Goal: Task Accomplishment & Management: Complete application form

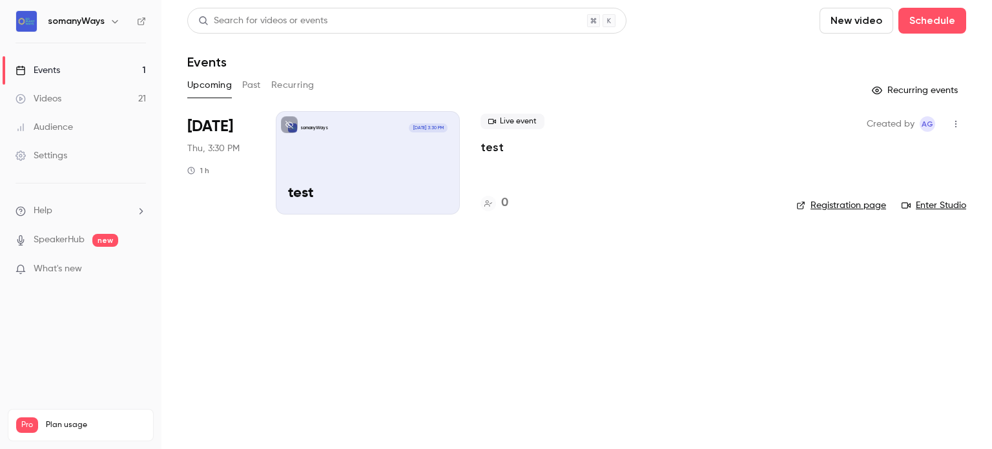
click at [248, 85] on button "Past" at bounding box center [251, 85] width 19 height 21
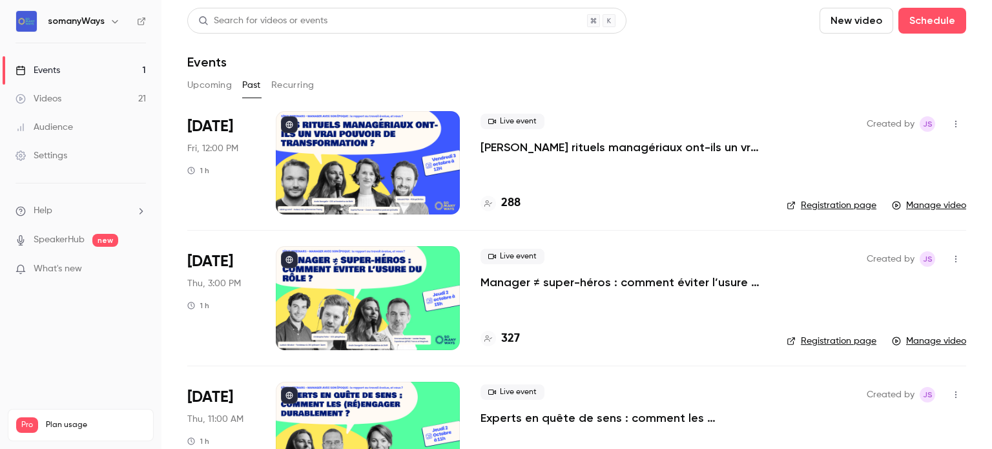
click at [543, 149] on p "[PERSON_NAME] rituels managériaux ont-ils un vrai pouvoir de transformation ?" at bounding box center [622, 146] width 285 height 15
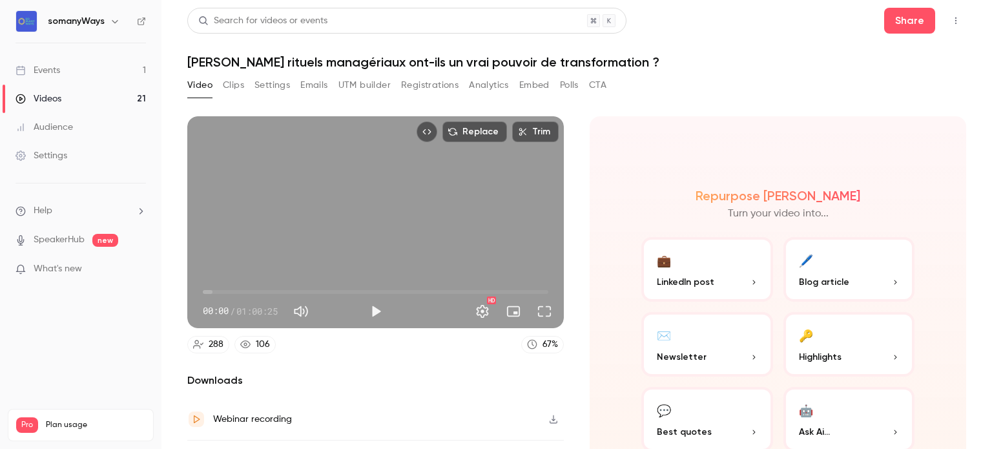
click at [59, 202] on ul "Help SpeakerHub new What's new" at bounding box center [80, 241] width 161 height 116
click at [130, 204] on li "Help" at bounding box center [80, 211] width 130 height 14
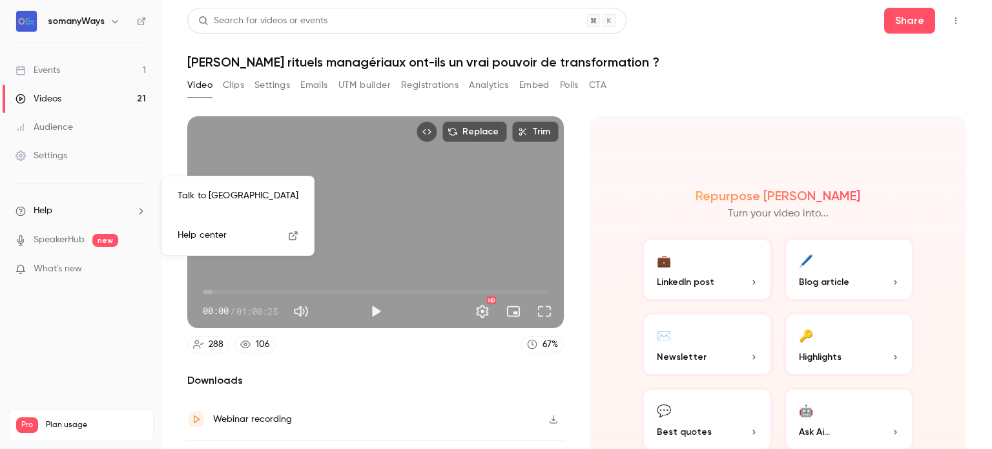
click at [222, 200] on link "Talk to [GEOGRAPHIC_DATA]" at bounding box center [237, 196] width 141 height 34
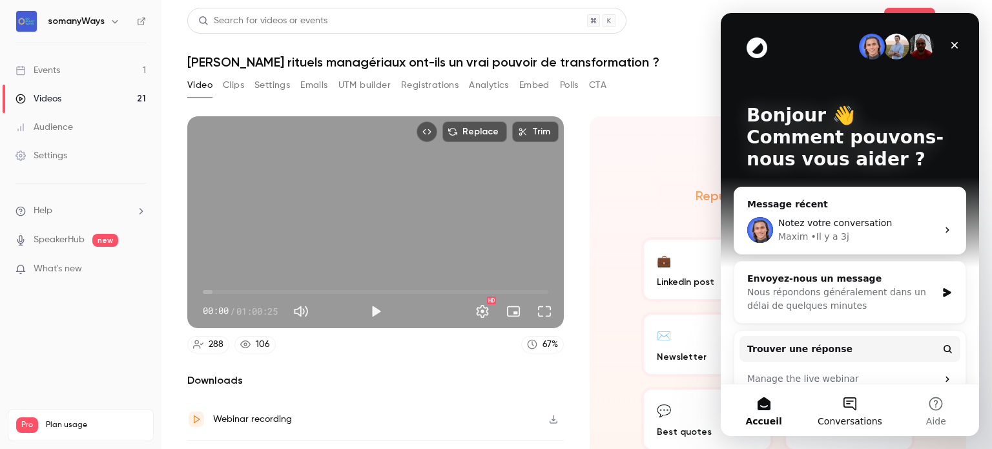
click at [858, 405] on button "Conversations" at bounding box center [849, 410] width 86 height 52
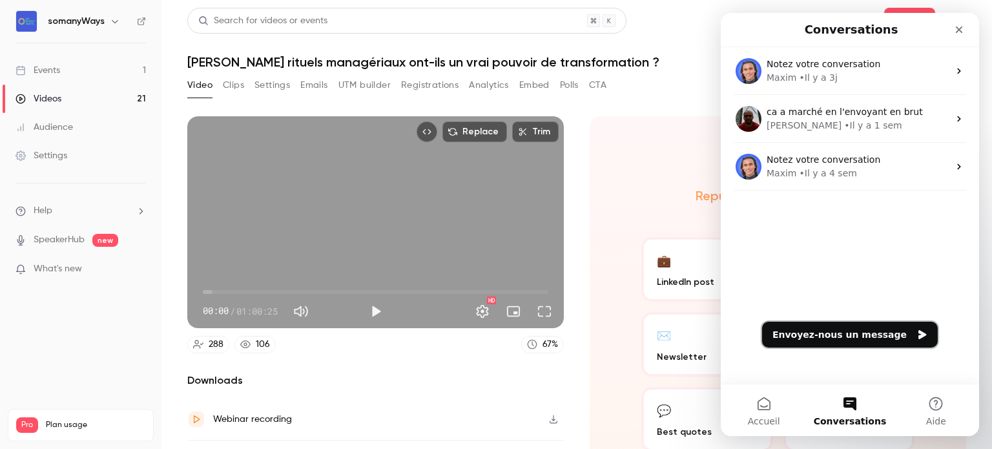
click at [868, 343] on button "Envoyez-nous un message" at bounding box center [850, 334] width 176 height 26
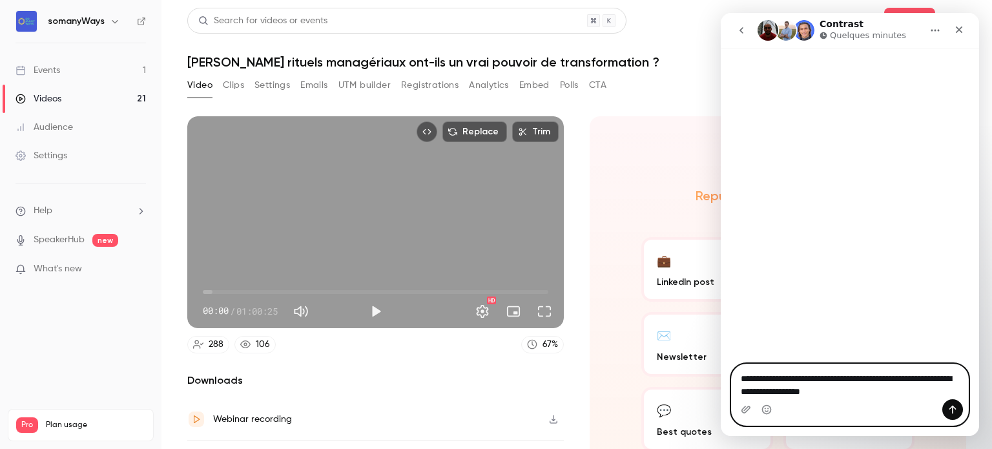
click at [860, 389] on textarea "**********" at bounding box center [849, 381] width 236 height 35
click at [844, 380] on textarea "**********" at bounding box center [849, 381] width 236 height 35
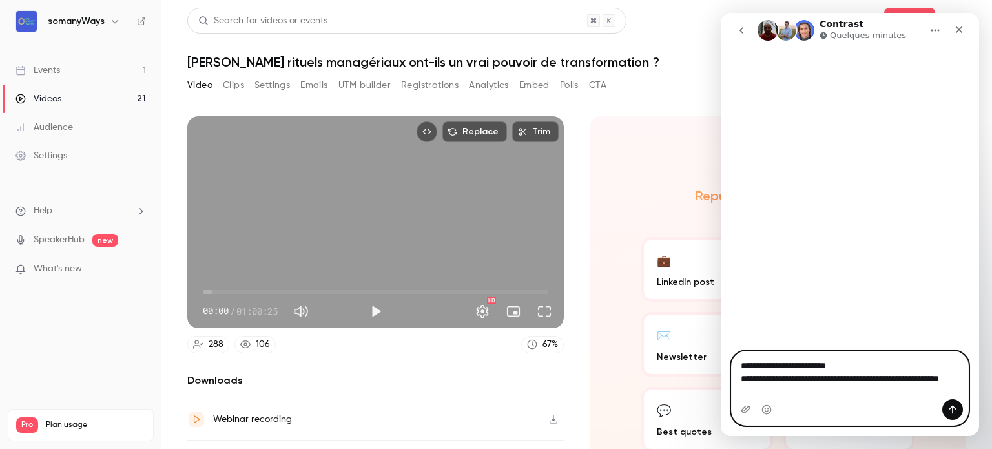
click at [842, 387] on textarea "**********" at bounding box center [849, 375] width 236 height 48
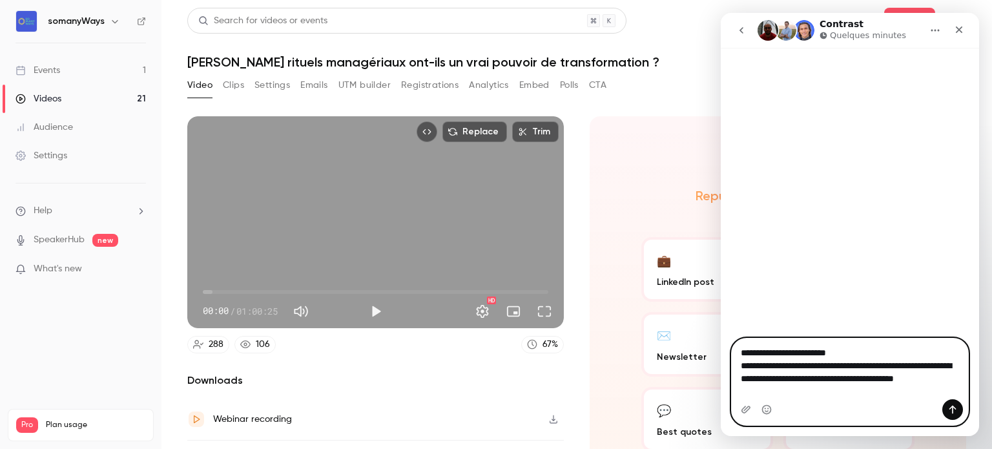
drag, startPoint x: 773, startPoint y: 393, endPoint x: 1711, endPoint y: 402, distance: 938.6
click at [979, 389] on html "**********" at bounding box center [849, 224] width 258 height 423
type textarea "**********"
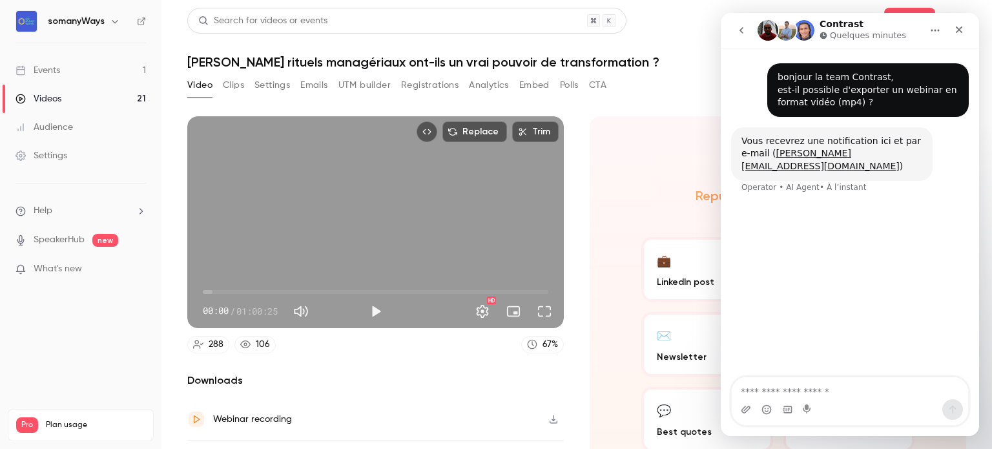
click at [235, 85] on button "Clips" at bounding box center [233, 85] width 21 height 21
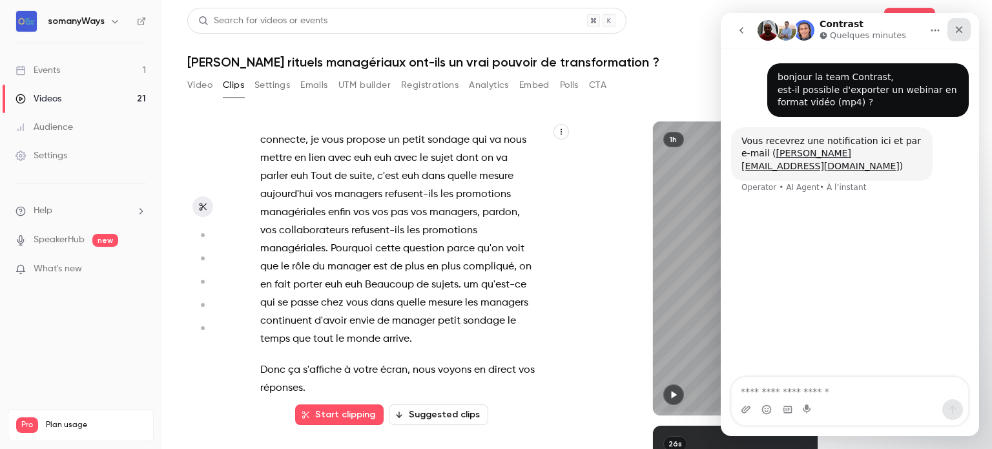
click at [955, 33] on icon "Fermer" at bounding box center [958, 30] width 10 height 10
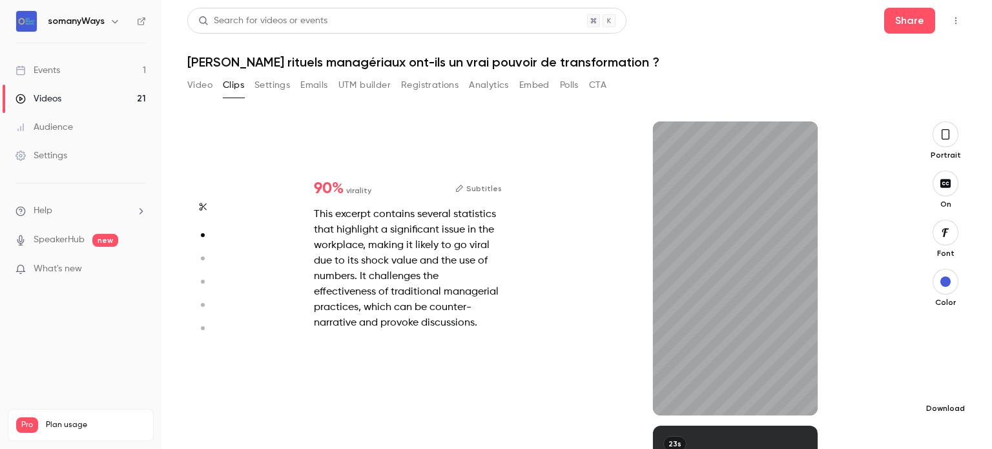
scroll to position [304, 0]
type input "*"
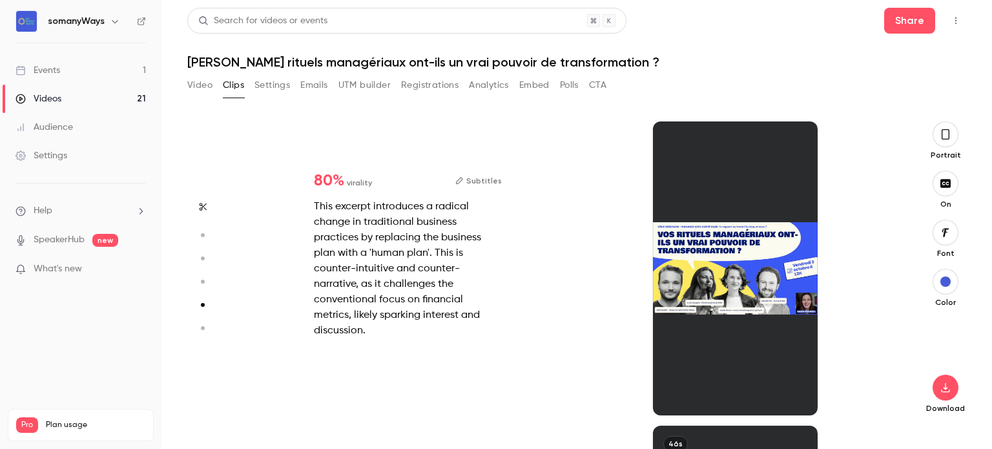
type input "*"
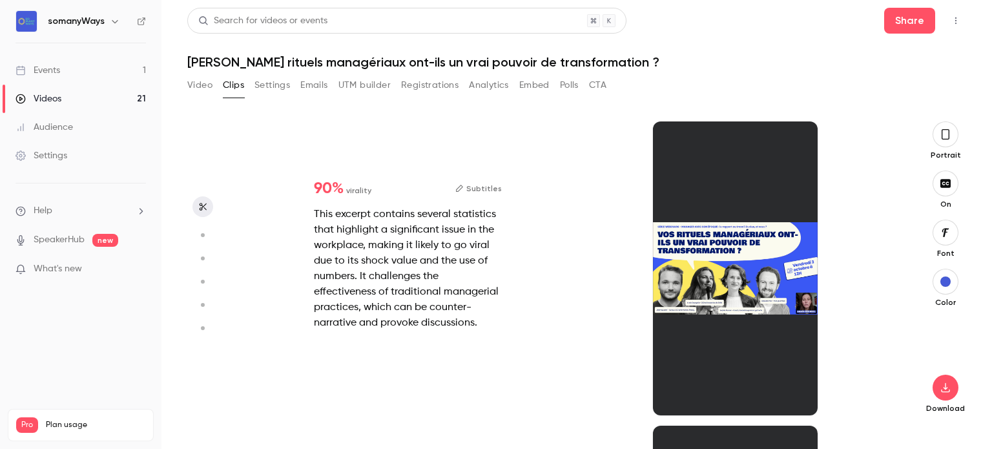
scroll to position [0, 0]
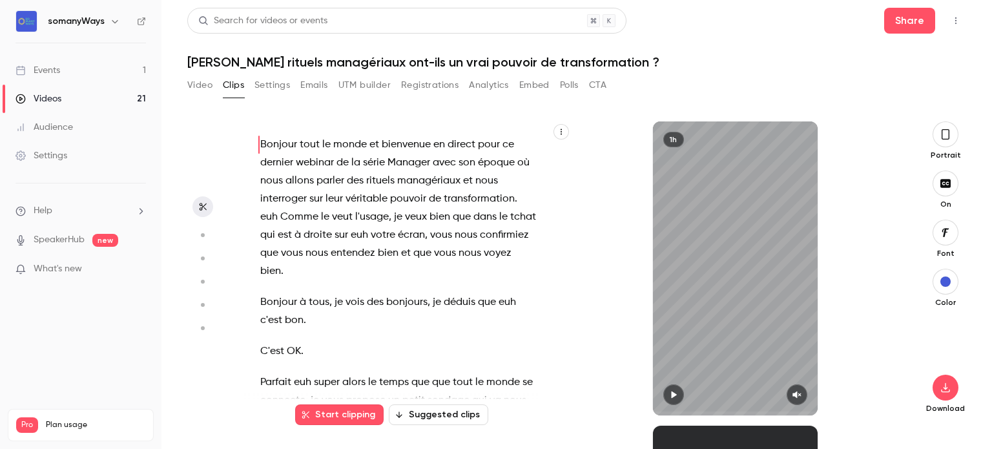
click at [60, 100] on div "Videos" at bounding box center [38, 98] width 46 height 13
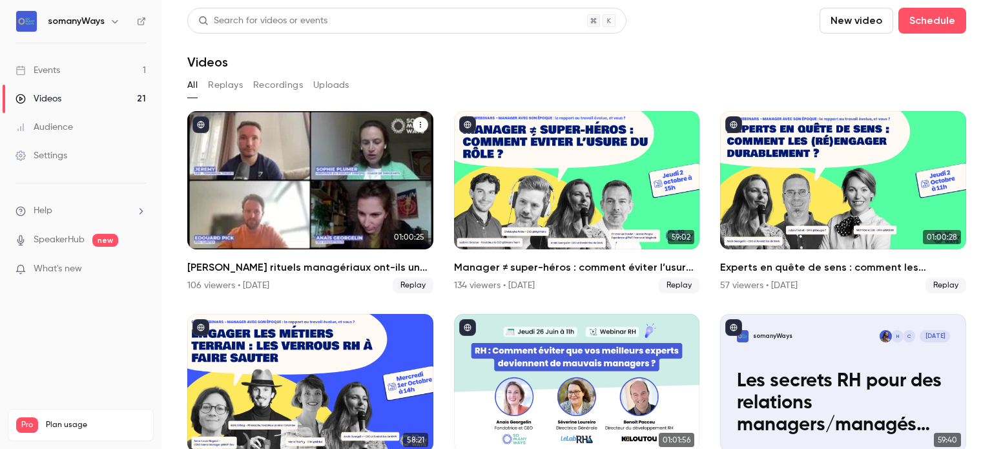
click at [416, 121] on icon "Vos rituels managériaux ont-ils un vrai pouvoir de transformation ?" at bounding box center [420, 125] width 8 height 8
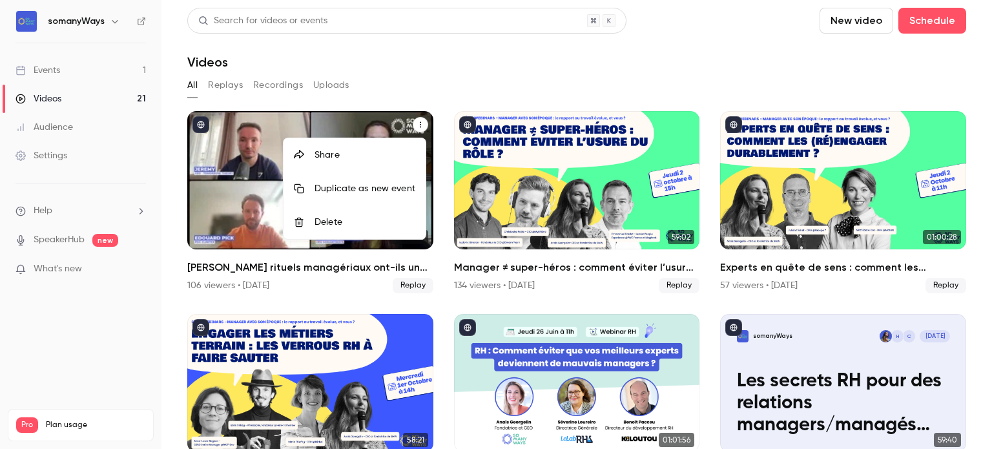
click at [320, 87] on div at bounding box center [496, 224] width 992 height 449
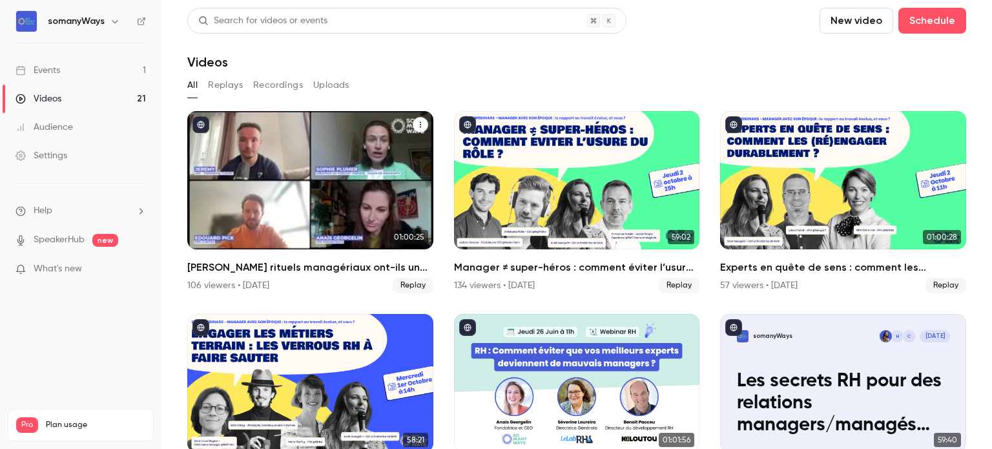
click at [323, 86] on button "Uploads" at bounding box center [331, 85] width 36 height 21
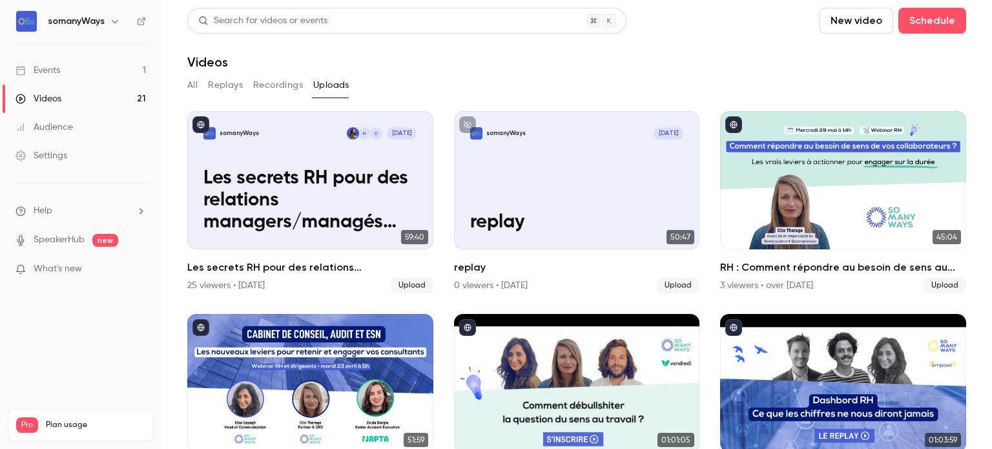
click at [276, 88] on button "Recordings" at bounding box center [278, 85] width 50 height 21
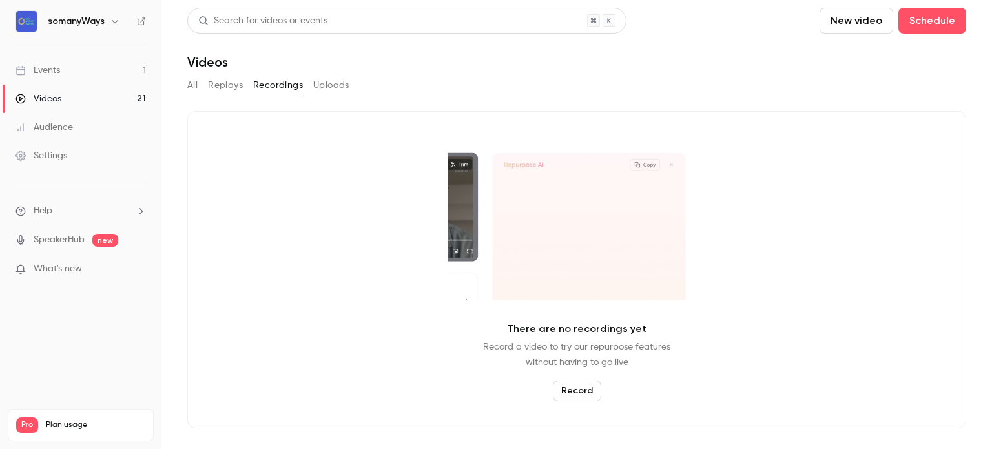
click at [240, 86] on button "Replays" at bounding box center [225, 85] width 35 height 21
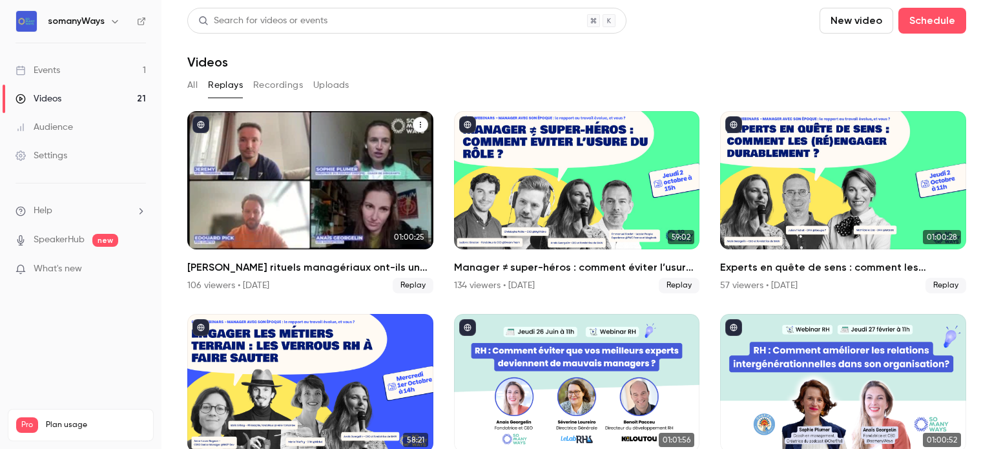
click at [416, 121] on icon "Vos rituels managériaux ont-ils un vrai pouvoir de transformation ?" at bounding box center [420, 125] width 8 height 8
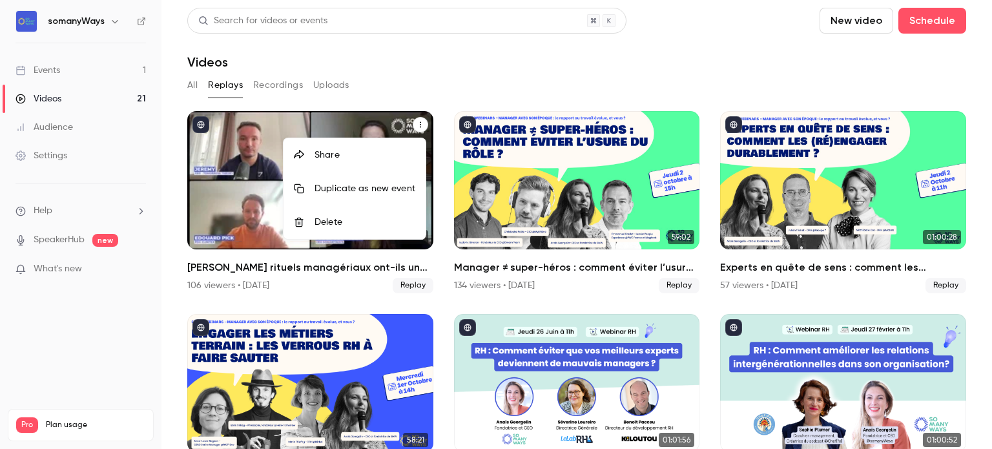
click at [188, 86] on div at bounding box center [496, 224] width 992 height 449
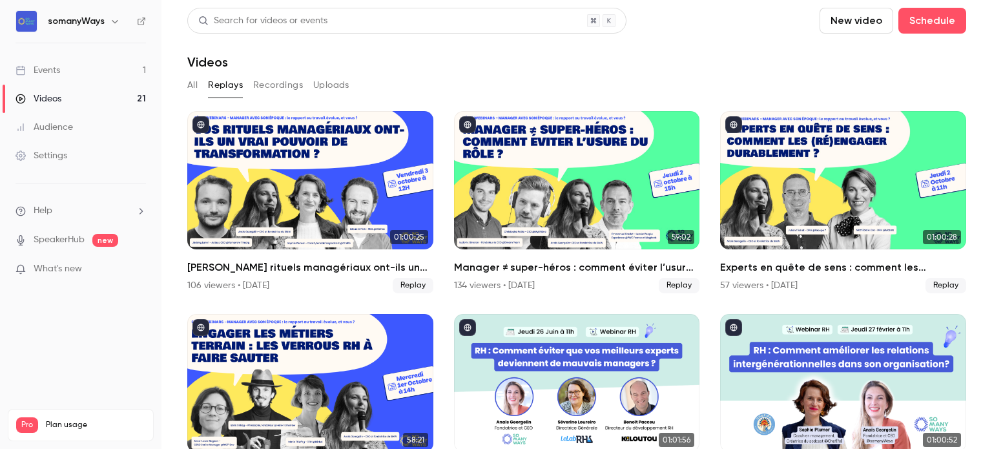
click at [127, 209] on li "Help" at bounding box center [80, 211] width 130 height 14
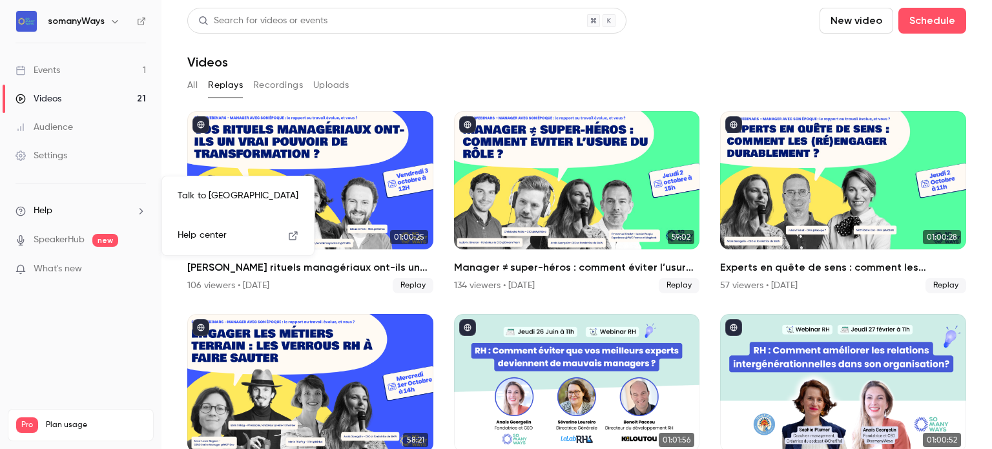
click at [207, 196] on link "Talk to [GEOGRAPHIC_DATA]" at bounding box center [237, 196] width 141 height 34
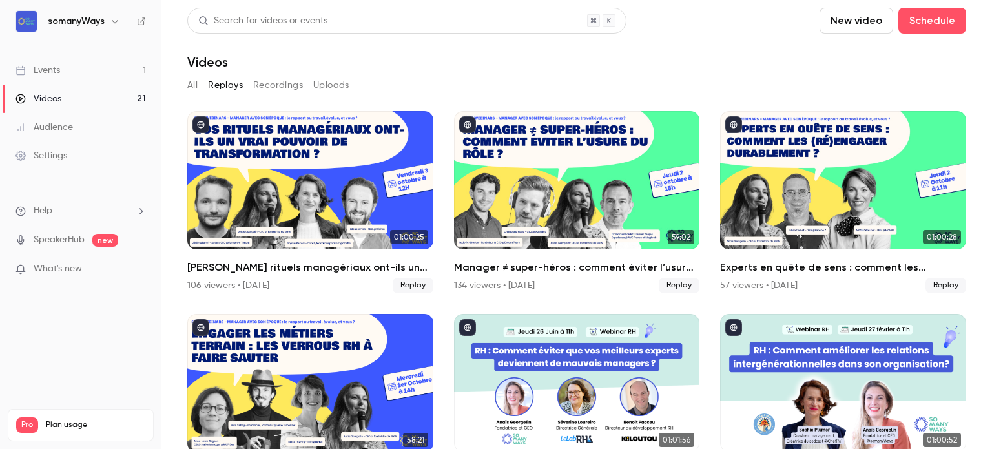
click at [63, 210] on li "Help" at bounding box center [80, 211] width 130 height 14
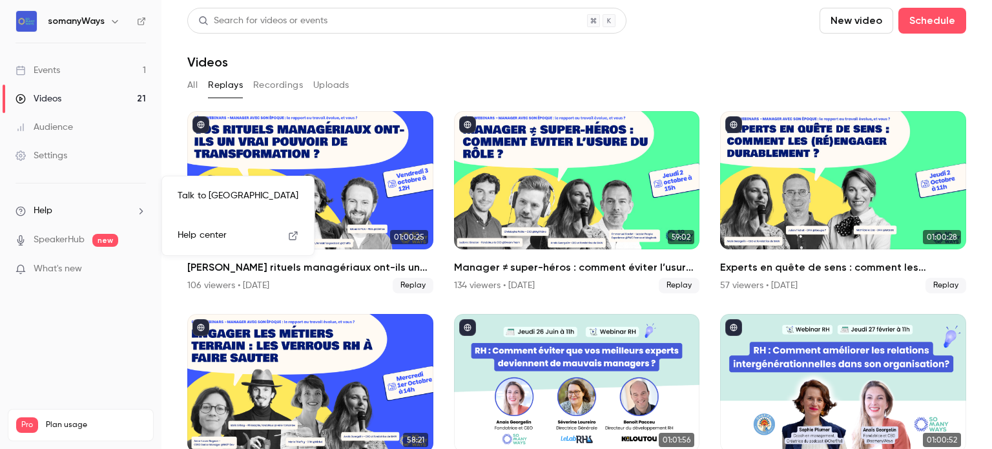
click at [222, 199] on link "Talk to [GEOGRAPHIC_DATA]" at bounding box center [237, 196] width 141 height 34
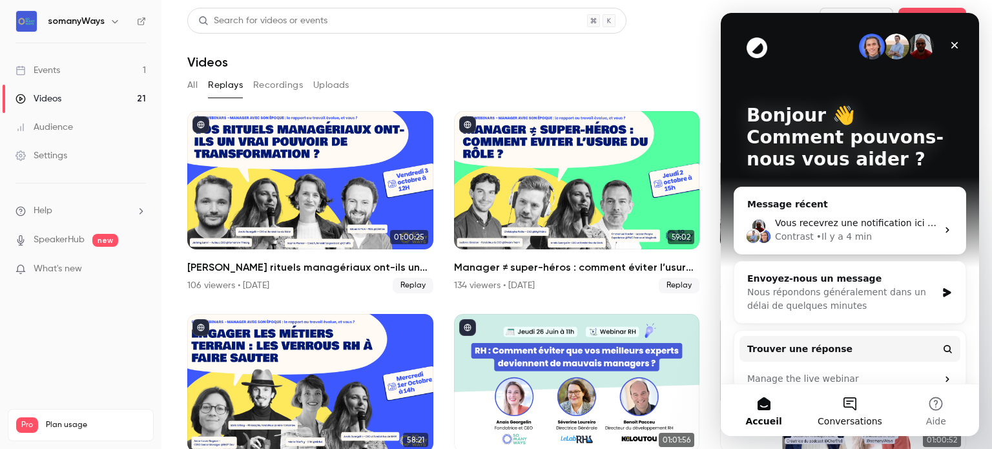
click at [846, 404] on button "Conversations" at bounding box center [849, 410] width 86 height 52
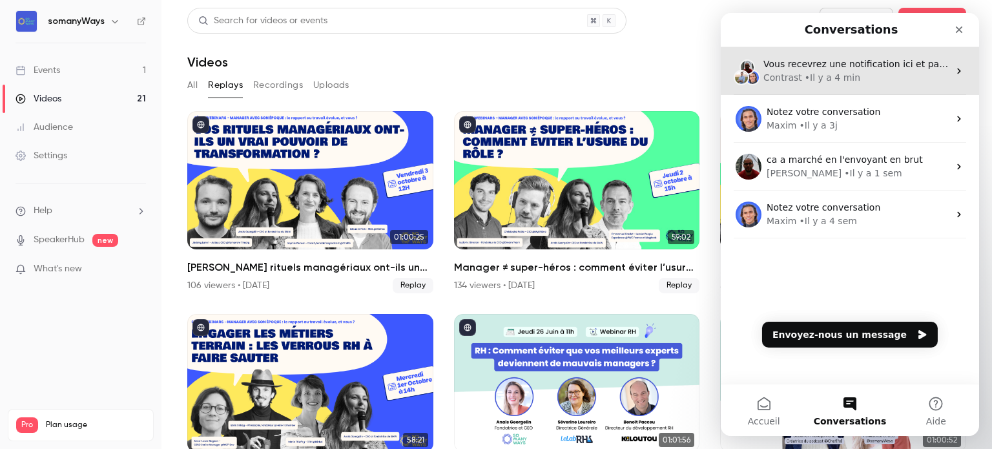
click at [848, 77] on div "• Il y a 4 min" at bounding box center [832, 78] width 56 height 14
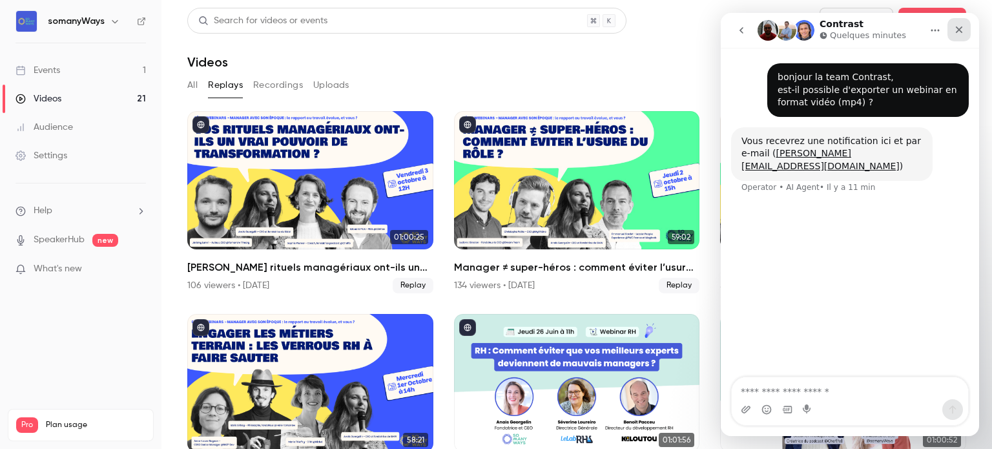
click at [960, 31] on icon "Fermer" at bounding box center [958, 29] width 7 height 7
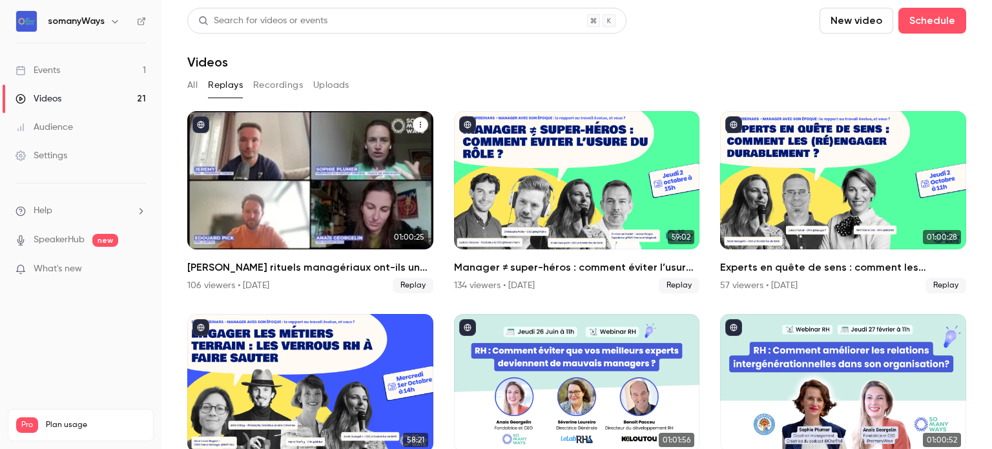
click at [420, 122] on icon "Vos rituels managériaux ont-ils un vrai pouvoir de transformation ?" at bounding box center [420, 125] width 1 height 6
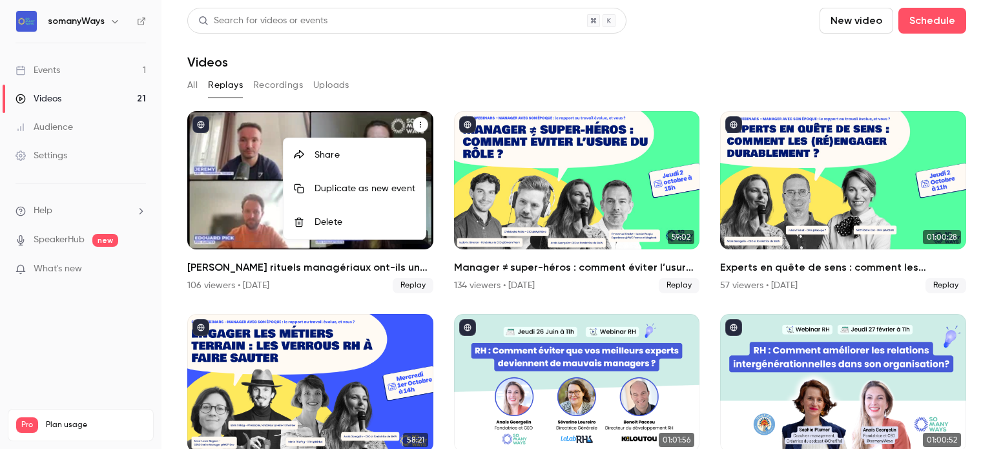
click at [118, 66] on div at bounding box center [496, 224] width 992 height 449
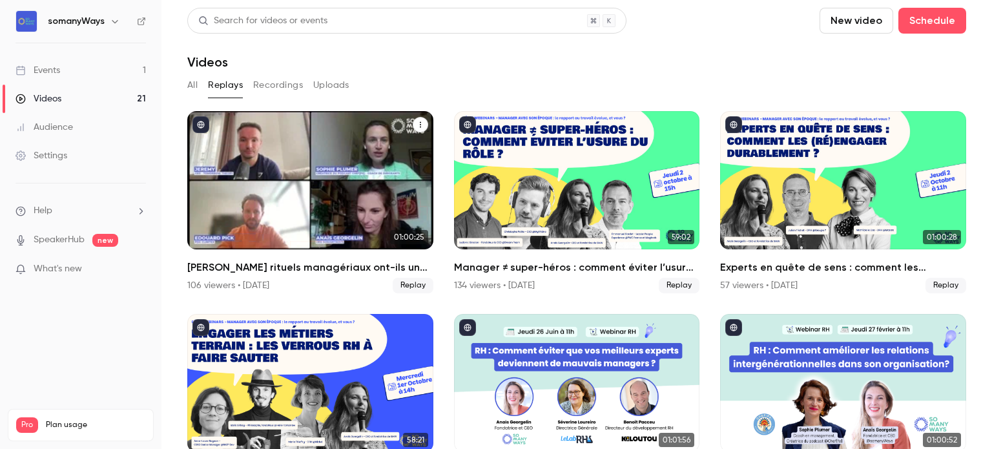
click at [97, 64] on link "Events 1" at bounding box center [80, 70] width 161 height 28
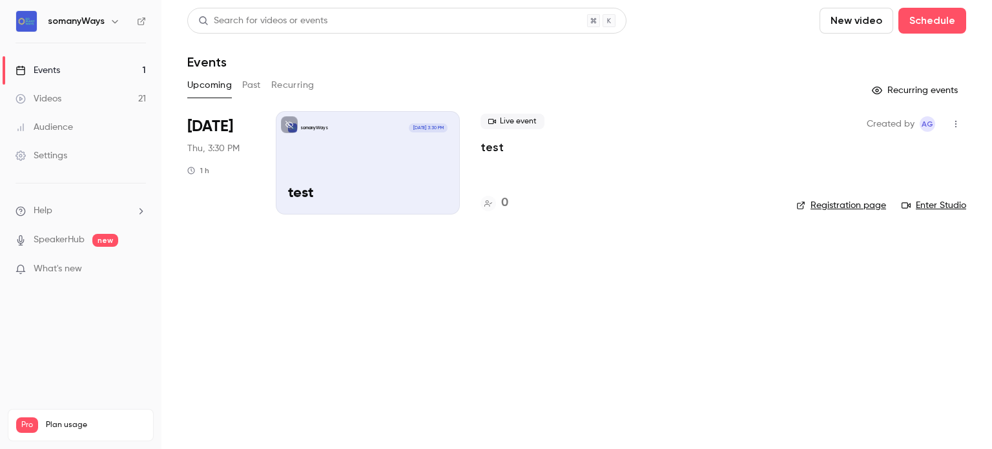
click at [424, 124] on span "[DATE] 3:30 PM" at bounding box center [428, 127] width 38 height 9
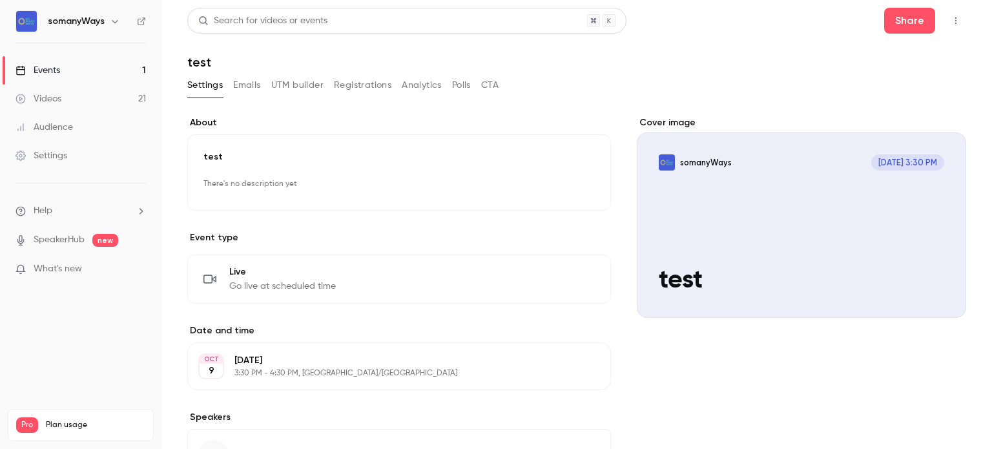
click at [710, 161] on div "Cover image" at bounding box center [800, 216] width 329 height 201
click at [0, 0] on input "somanyWays [DATE] 3:30 PM test" at bounding box center [0, 0] width 0 height 0
click at [110, 66] on link "Events 1" at bounding box center [80, 70] width 161 height 28
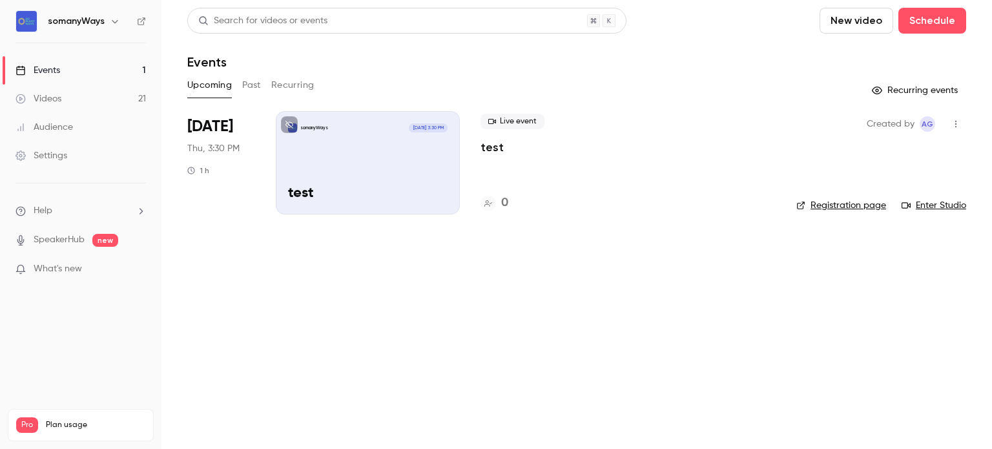
click at [65, 103] on link "Videos 21" at bounding box center [80, 99] width 161 height 28
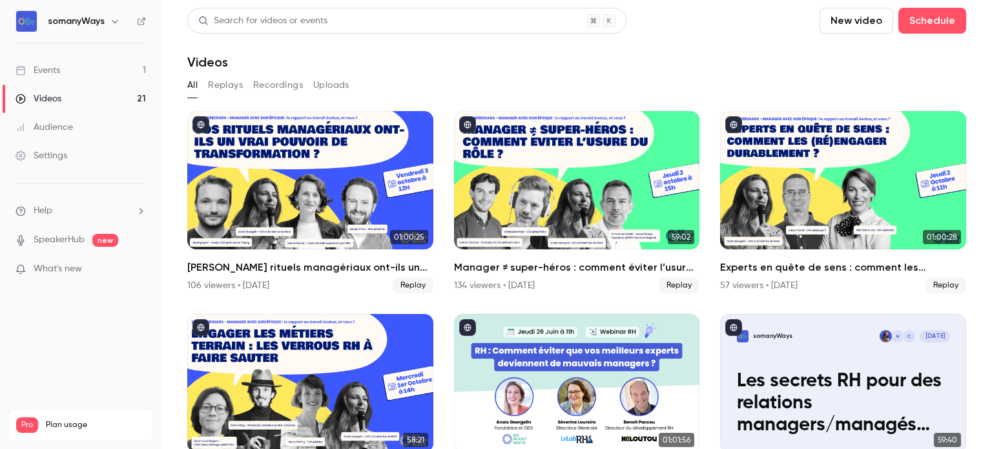
click at [221, 82] on button "Replays" at bounding box center [225, 85] width 35 height 21
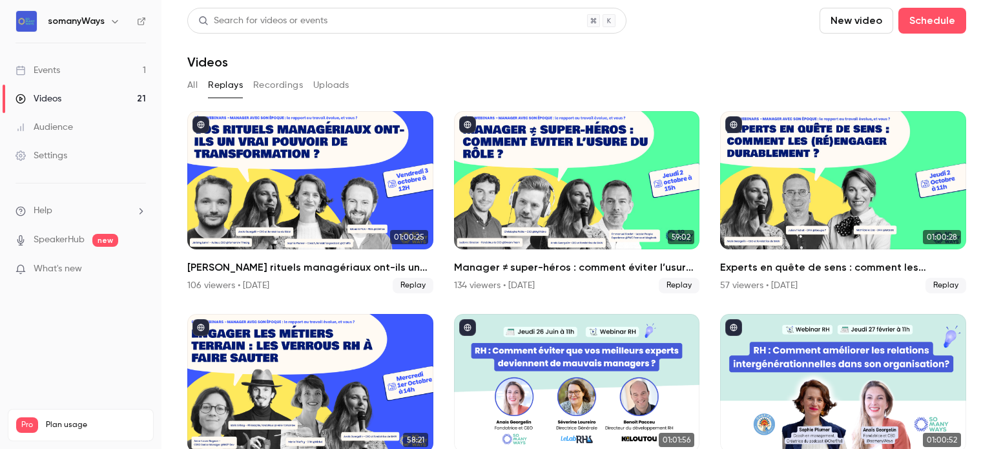
click at [285, 87] on button "Recordings" at bounding box center [278, 85] width 50 height 21
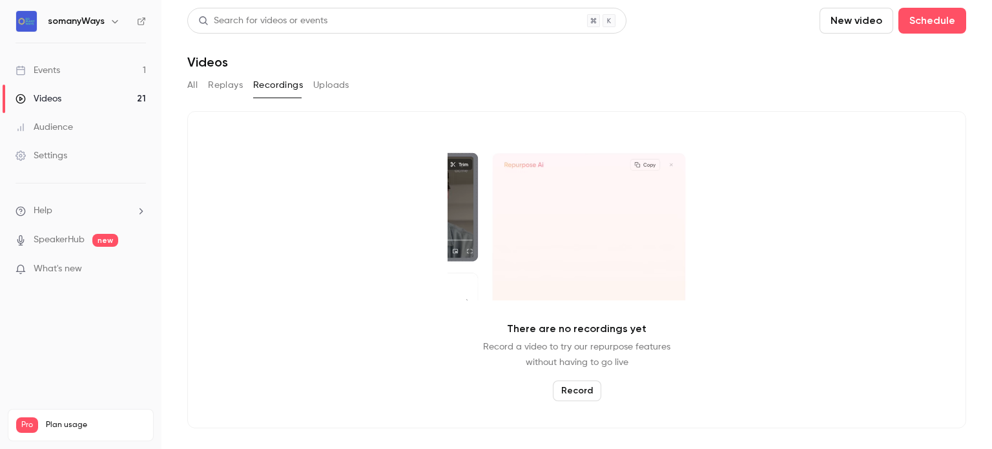
click at [334, 85] on button "Uploads" at bounding box center [331, 85] width 36 height 21
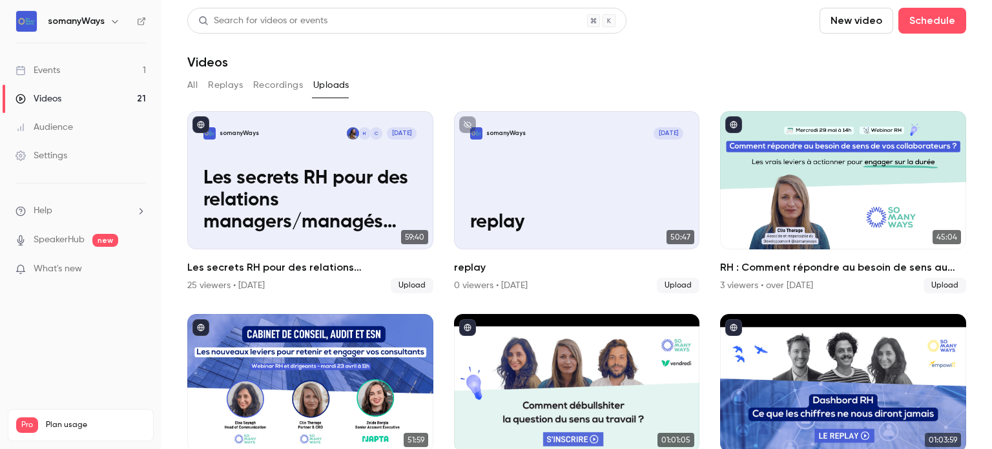
click at [230, 86] on button "Replays" at bounding box center [225, 85] width 35 height 21
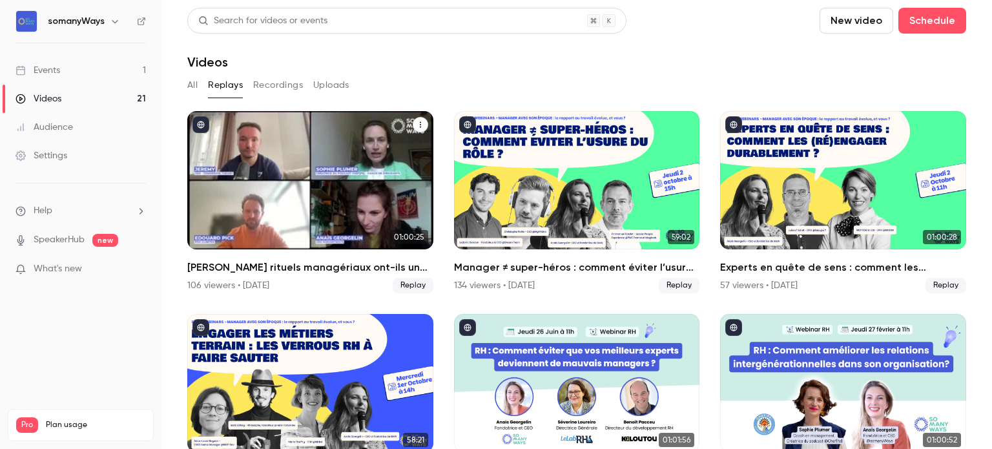
click at [422, 122] on button "Vos rituels managériaux ont-ils un vrai pouvoir de transformation ?" at bounding box center [419, 124] width 15 height 15
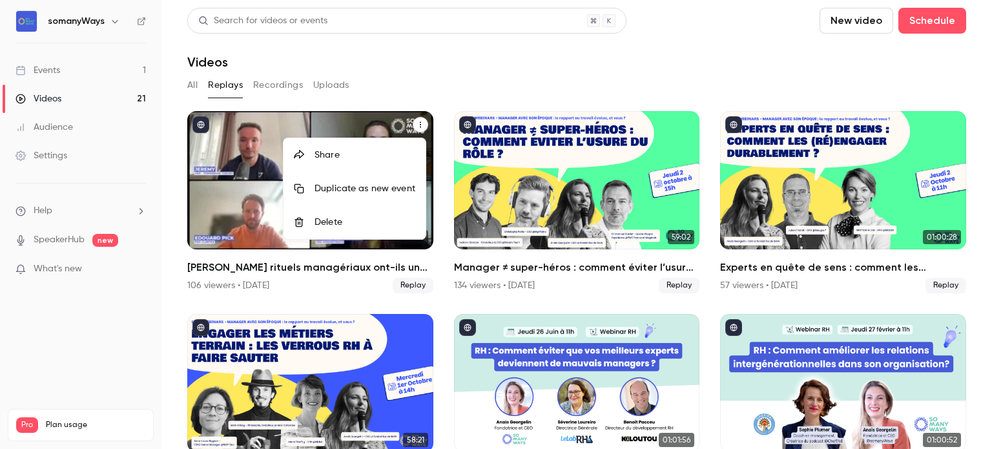
click at [232, 207] on div at bounding box center [496, 224] width 992 height 449
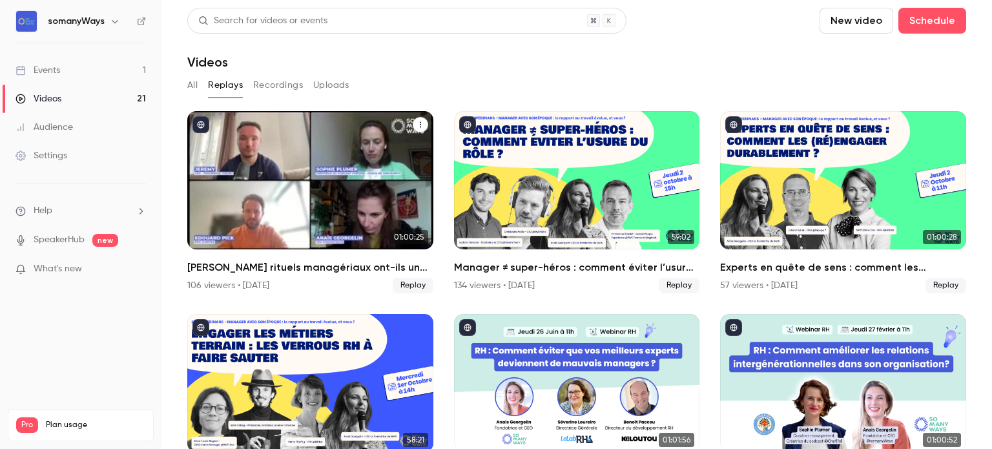
click at [254, 207] on div "Vos rituels managériaux ont-ils un vrai pouvoir de transformation ?" at bounding box center [310, 180] width 246 height 138
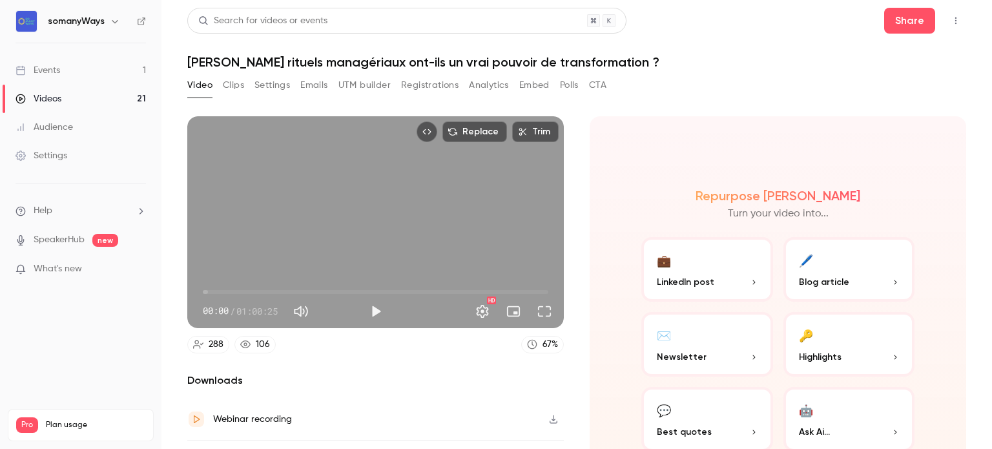
scroll to position [71, 0]
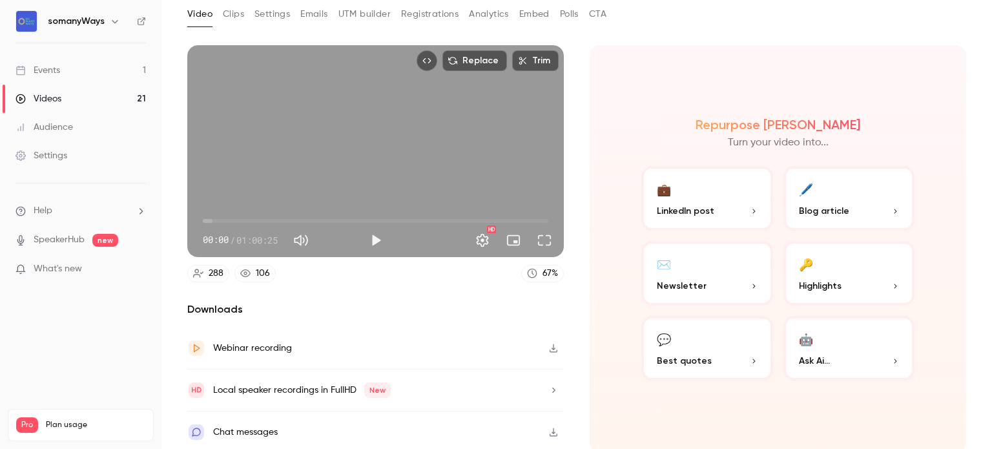
click at [549, 343] on icon "button" at bounding box center [553, 347] width 10 height 9
click at [860, 7] on div "Video Clips Settings Emails UTM builder Registrations Analytics Embed Polls CTA" at bounding box center [576, 17] width 778 height 26
click at [599, 36] on div "Replace Trim 00:00 00:00 / 01:00:25 HD 288 106 67 % Downloads Webinar recording…" at bounding box center [576, 188] width 778 height 316
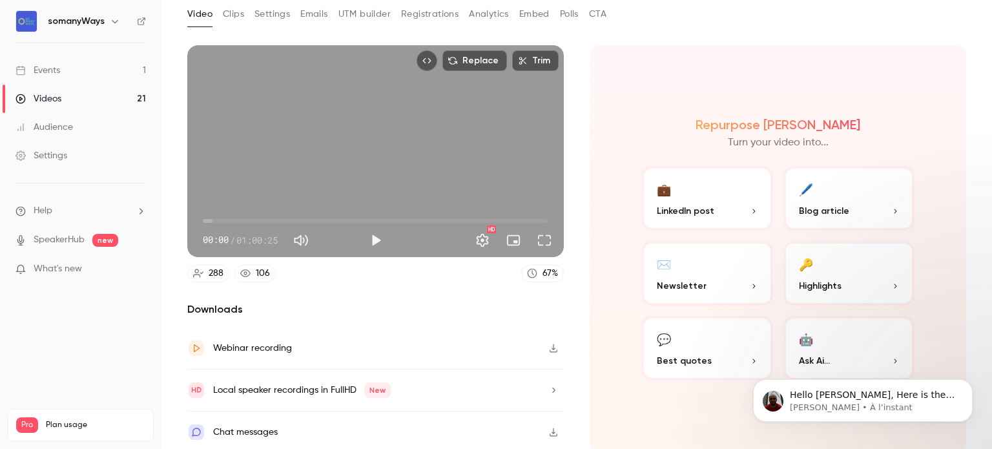
scroll to position [0, 0]
click at [839, 398] on span "Hello [PERSON_NAME], Here is the instructions to get the MP4: [URL][DOMAIN_NAME]" at bounding box center [871, 407] width 165 height 36
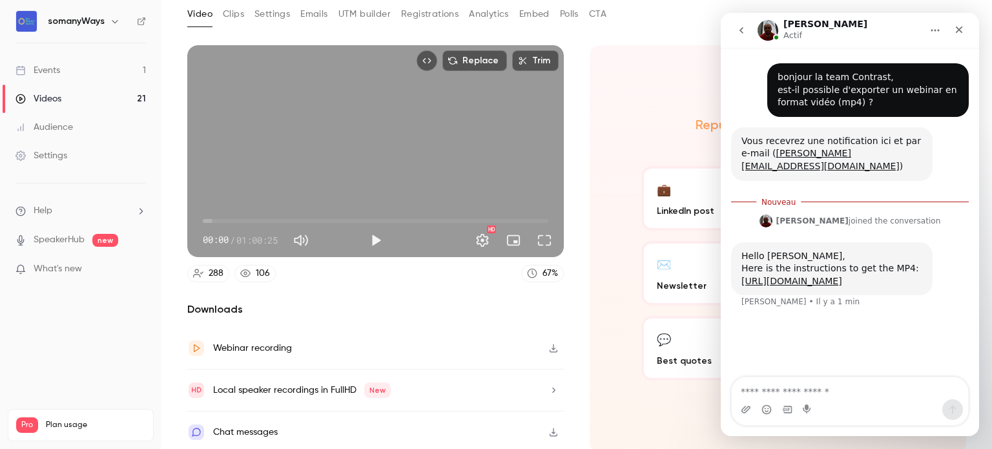
scroll to position [2, 0]
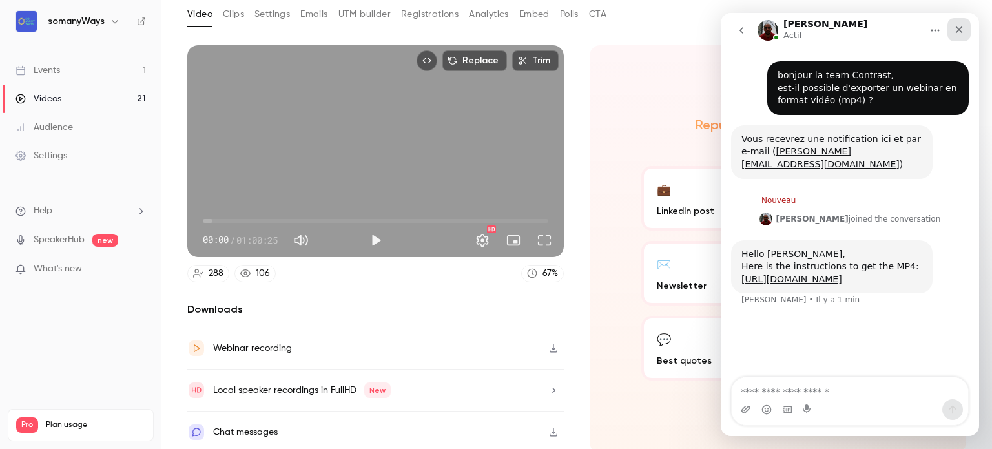
click at [958, 29] on icon "Fermer" at bounding box center [958, 29] width 7 height 7
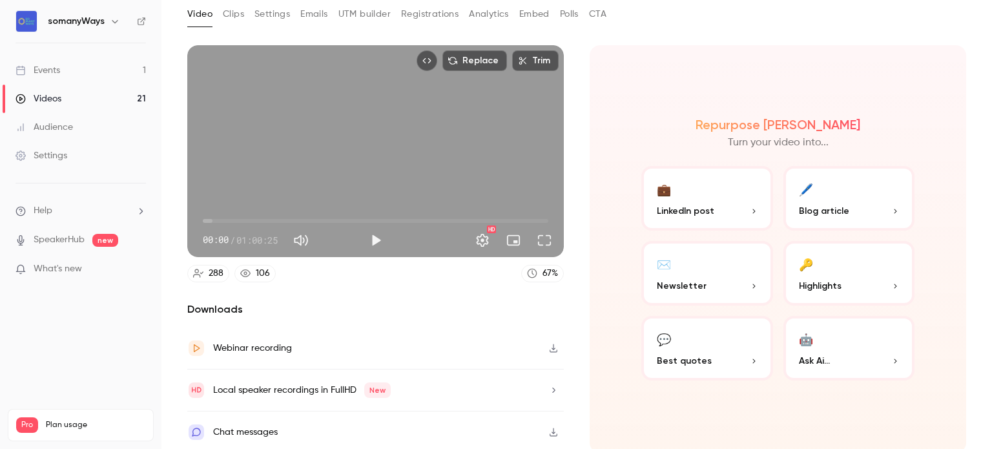
click at [85, 75] on link "Events 1" at bounding box center [80, 70] width 161 height 28
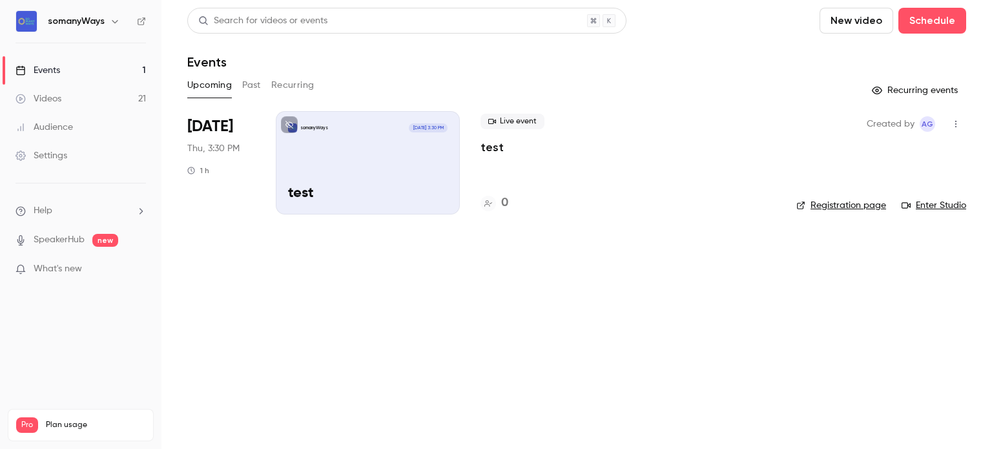
click at [858, 23] on button "New video" at bounding box center [856, 21] width 74 height 26
click at [924, 23] on div at bounding box center [496, 224] width 992 height 449
click at [940, 22] on button "Schedule" at bounding box center [932, 21] width 68 height 26
click at [904, 56] on div "One time event" at bounding box center [906, 56] width 98 height 13
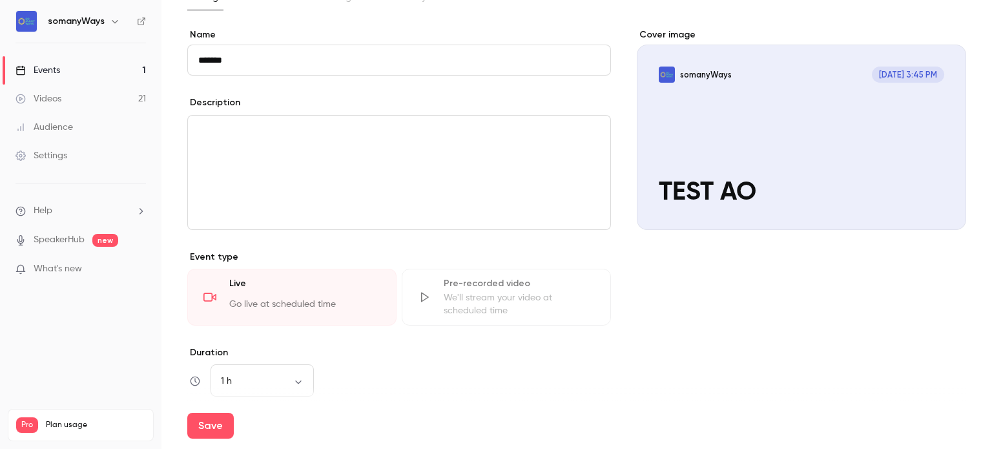
scroll to position [266, 0]
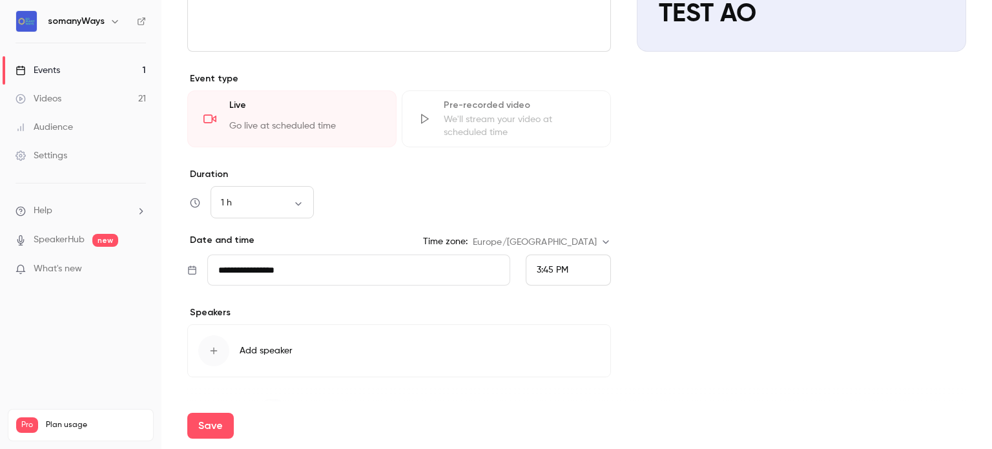
type input "*******"
click at [556, 275] on div "3:45 PM" at bounding box center [552, 270] width 32 height 14
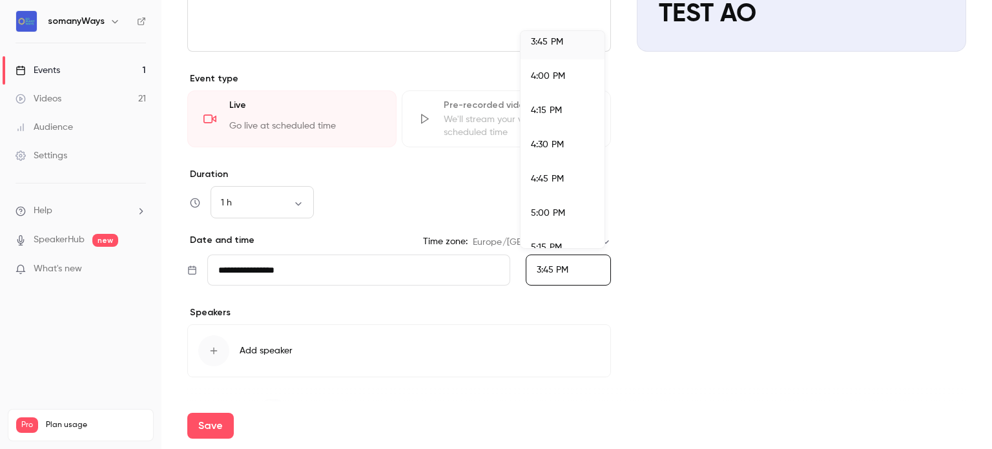
scroll to position [2162, 0]
click at [546, 216] on span "5:00 PM" at bounding box center [548, 212] width 34 height 9
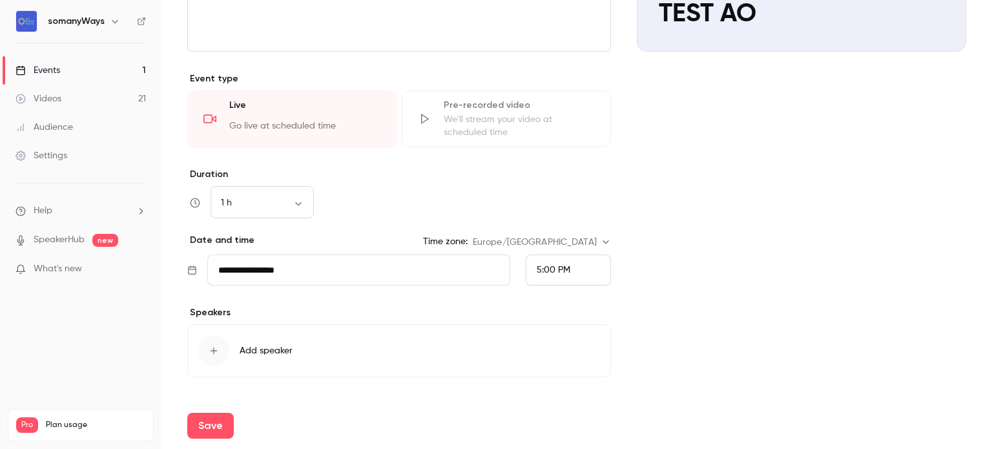
scroll to position [0, 0]
click at [215, 424] on button "Save" at bounding box center [210, 425] width 46 height 26
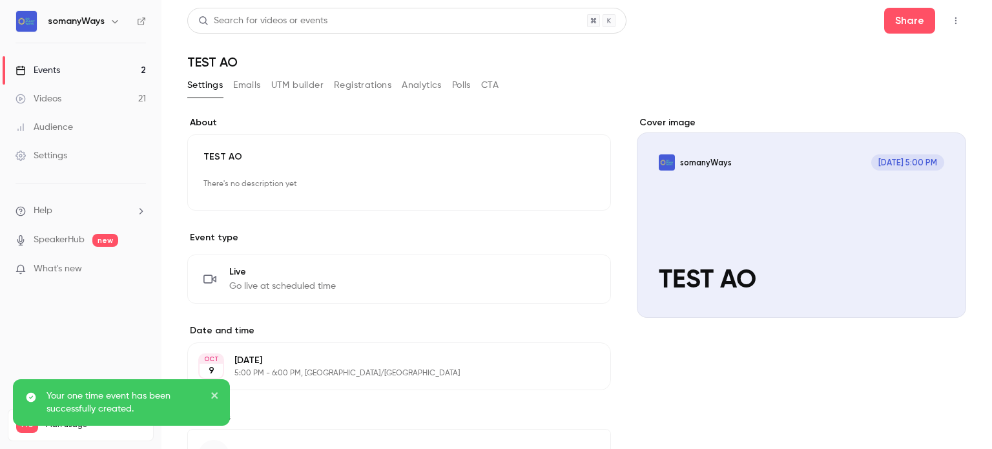
click at [950, 19] on icon "button" at bounding box center [955, 20] width 10 height 9
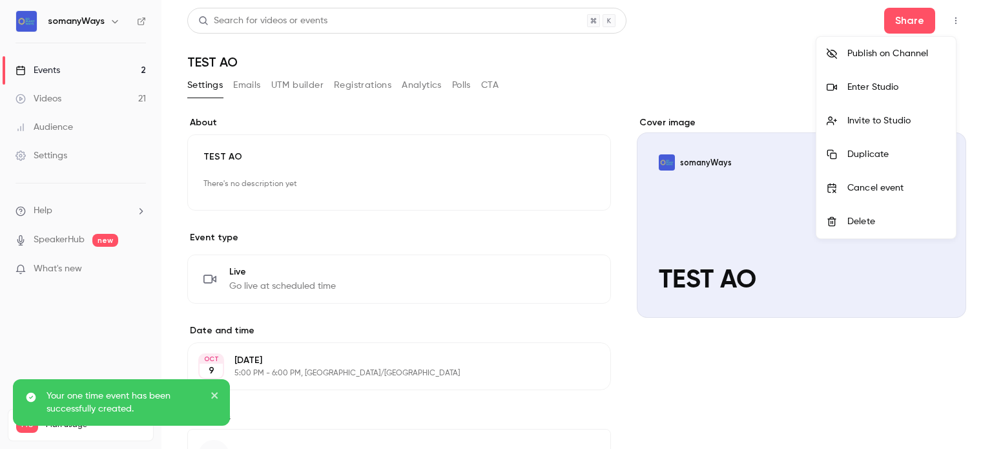
click at [875, 84] on div "Enter Studio" at bounding box center [896, 87] width 98 height 13
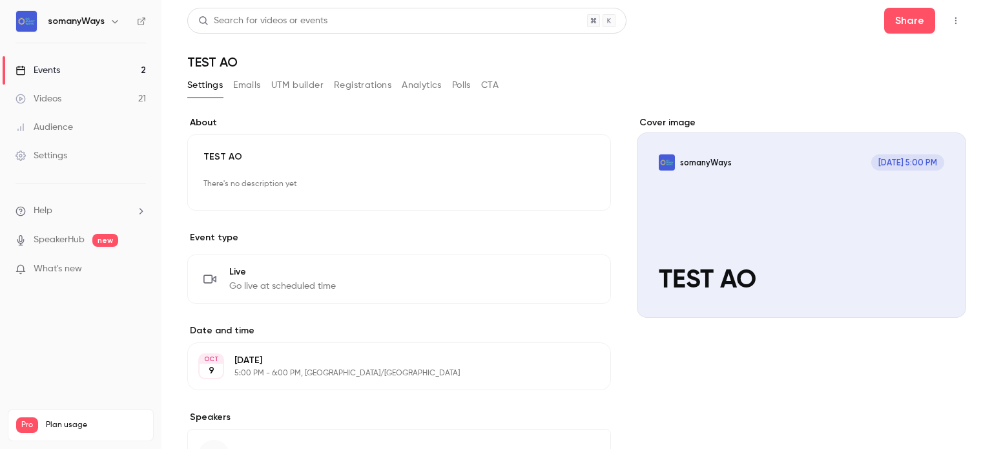
click at [139, 74] on link "Events 2" at bounding box center [80, 70] width 161 height 28
